Goal: Navigation & Orientation: Go to known website

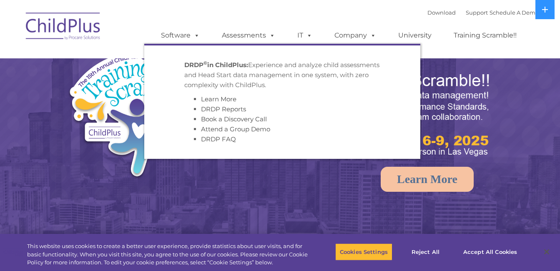
select select "MEDIUM"
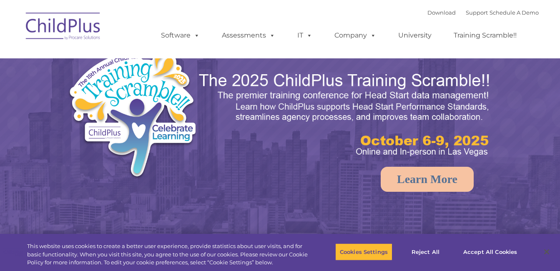
select select "MEDIUM"
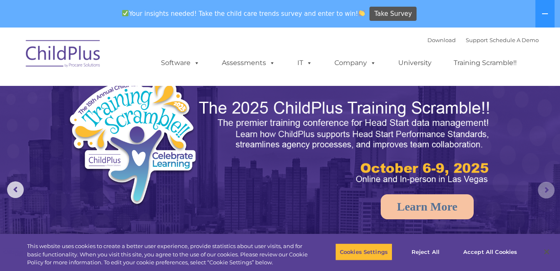
click at [544, 190] on rs-arrow at bounding box center [546, 190] width 17 height 17
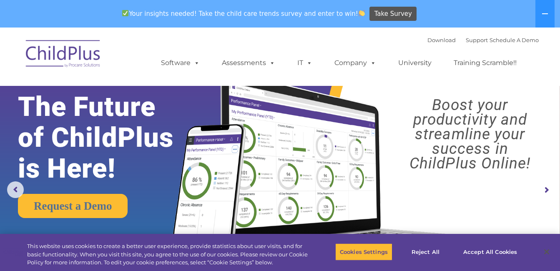
click at [544, 190] on rs-arrow at bounding box center [546, 190] width 17 height 17
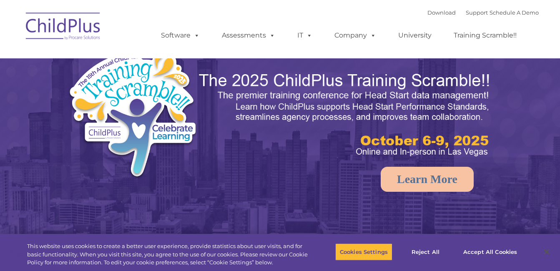
select select "MEDIUM"
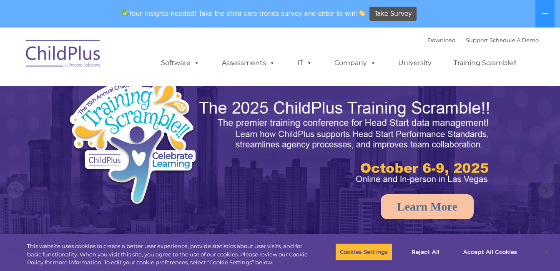
click at [86, 33] on nav "Download Support | Schedule A Demo  MENU MENU Software ChildPlus: The original…" at bounding box center [280, 57] width 560 height 58
click at [83, 45] on img at bounding box center [63, 55] width 83 height 42
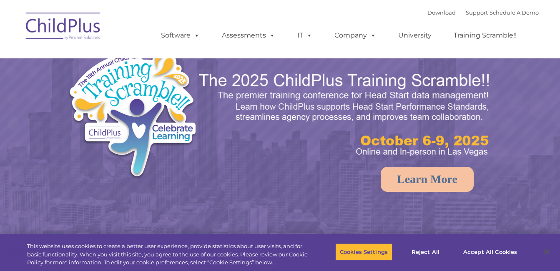
select select "MEDIUM"
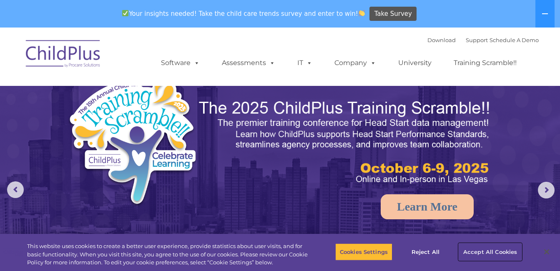
click at [469, 251] on button "Accept All Cookies" at bounding box center [490, 252] width 63 height 18
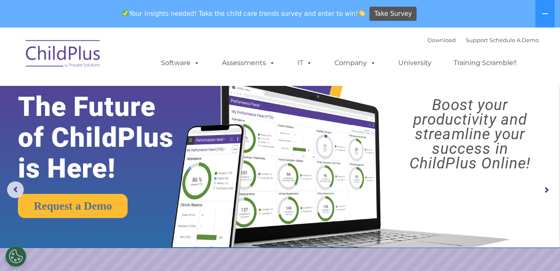
scroll to position [63, 0]
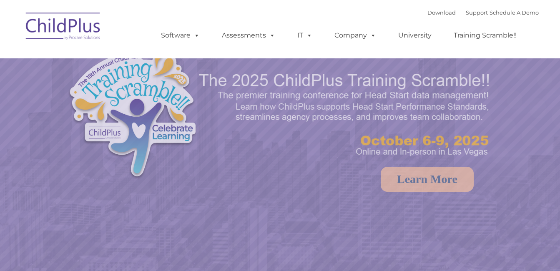
select select "MEDIUM"
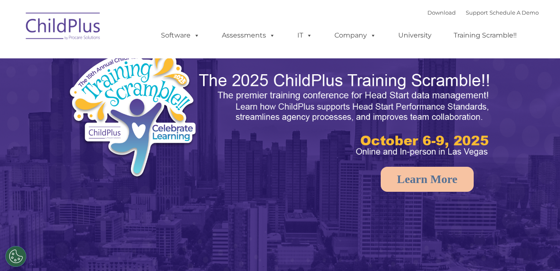
select select "MEDIUM"
